Goal: Information Seeking & Learning: Learn about a topic

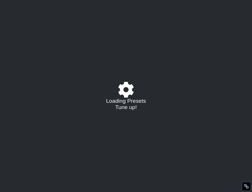
select select "/02772095863"
select select "E"
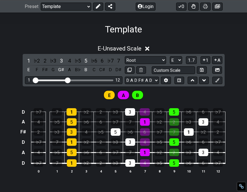
scroll to position [85, 0]
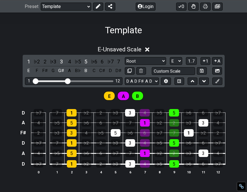
click at [222, 36] on div "E - Unsaved Scale 1 ♭2 2 ♭3 3 4 ♭5 5 ♭6 6 ♭7 7 E F F♯ G G♯ A B♭ B C C♯ D D♯ Roo…" at bounding box center [123, 115] width 247 height 159
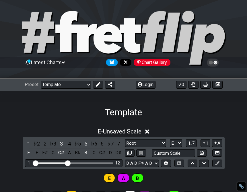
scroll to position [0, 0]
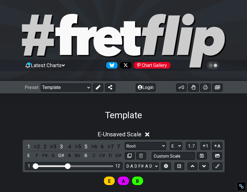
click at [65, 65] on icon at bounding box center [63, 65] width 3 height 2
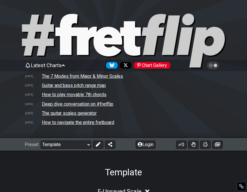
click at [72, 111] on td "The guitar scales generator" at bounding box center [69, 113] width 55 height 6
select select "A"
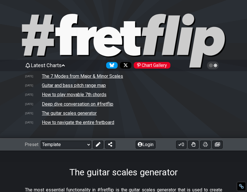
select select "/guitar-scales-generator"
select select "Minor Pentatonic"
select select "A"
select select "E A D G B E"
click at [72, 123] on td "How to navigate the entire fretboard" at bounding box center [78, 123] width 73 height 6
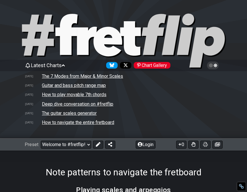
click at [72, 123] on td "How to navigate the entire fretboard" at bounding box center [78, 123] width 73 height 6
click at [85, 112] on td "The guitar scales generator" at bounding box center [69, 113] width 55 height 6
select select "/guitar-scales-generator"
select select "A"
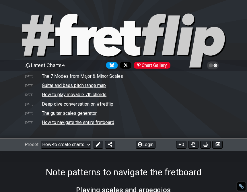
select select "A"
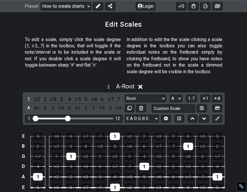
scroll to position [424, 0]
